Goal: Information Seeking & Learning: Learn about a topic

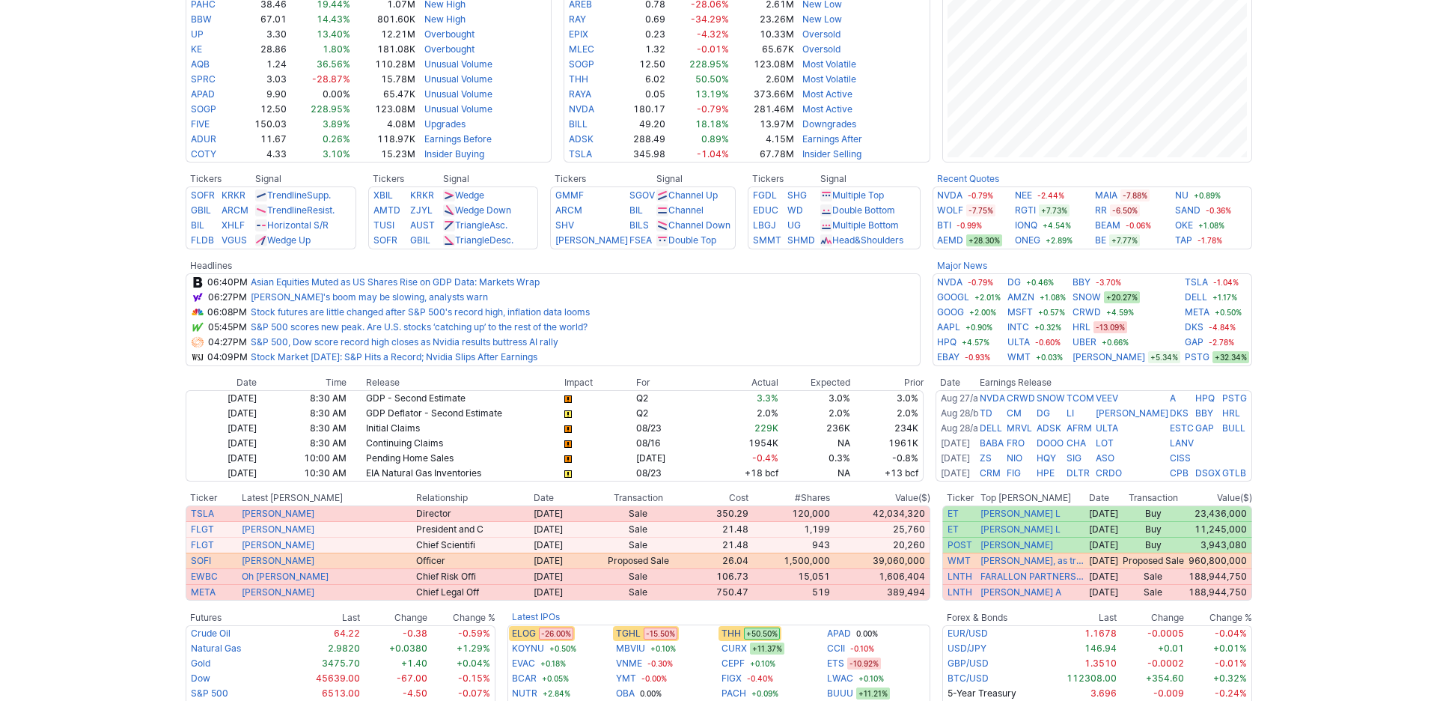
scroll to position [573, 0]
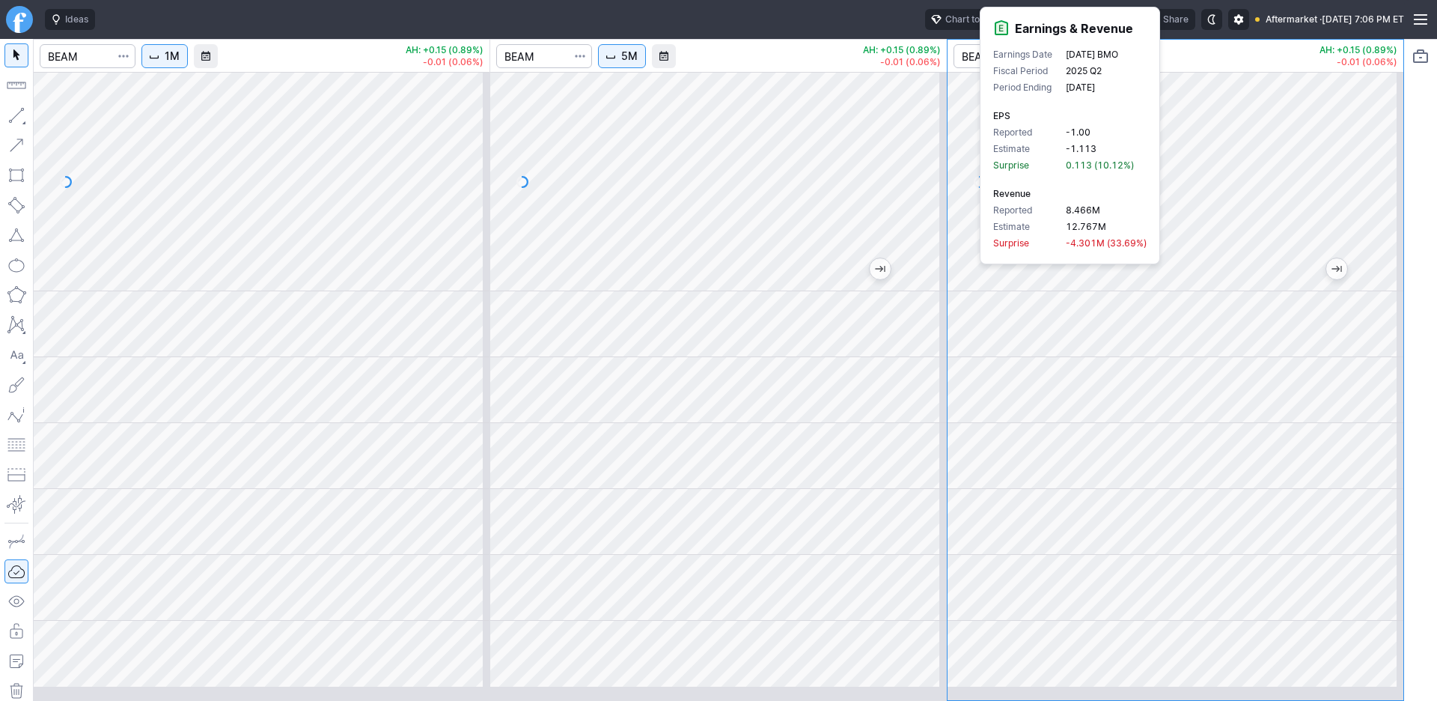
scroll to position [70, 0]
